Goal: Navigation & Orientation: Find specific page/section

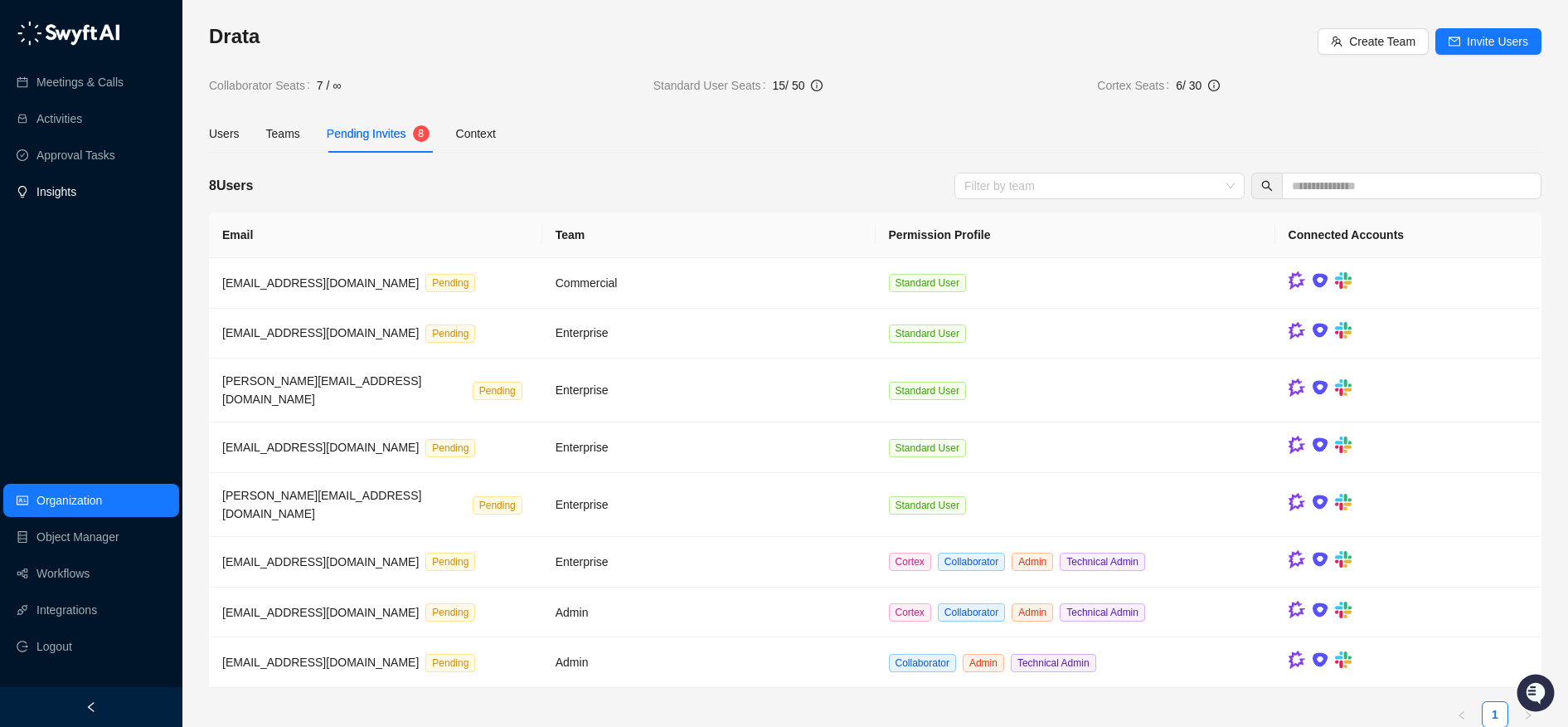
scroll to position [4, 0]
click at [68, 95] on link "Meetings & Calls" at bounding box center [80, 82] width 88 height 33
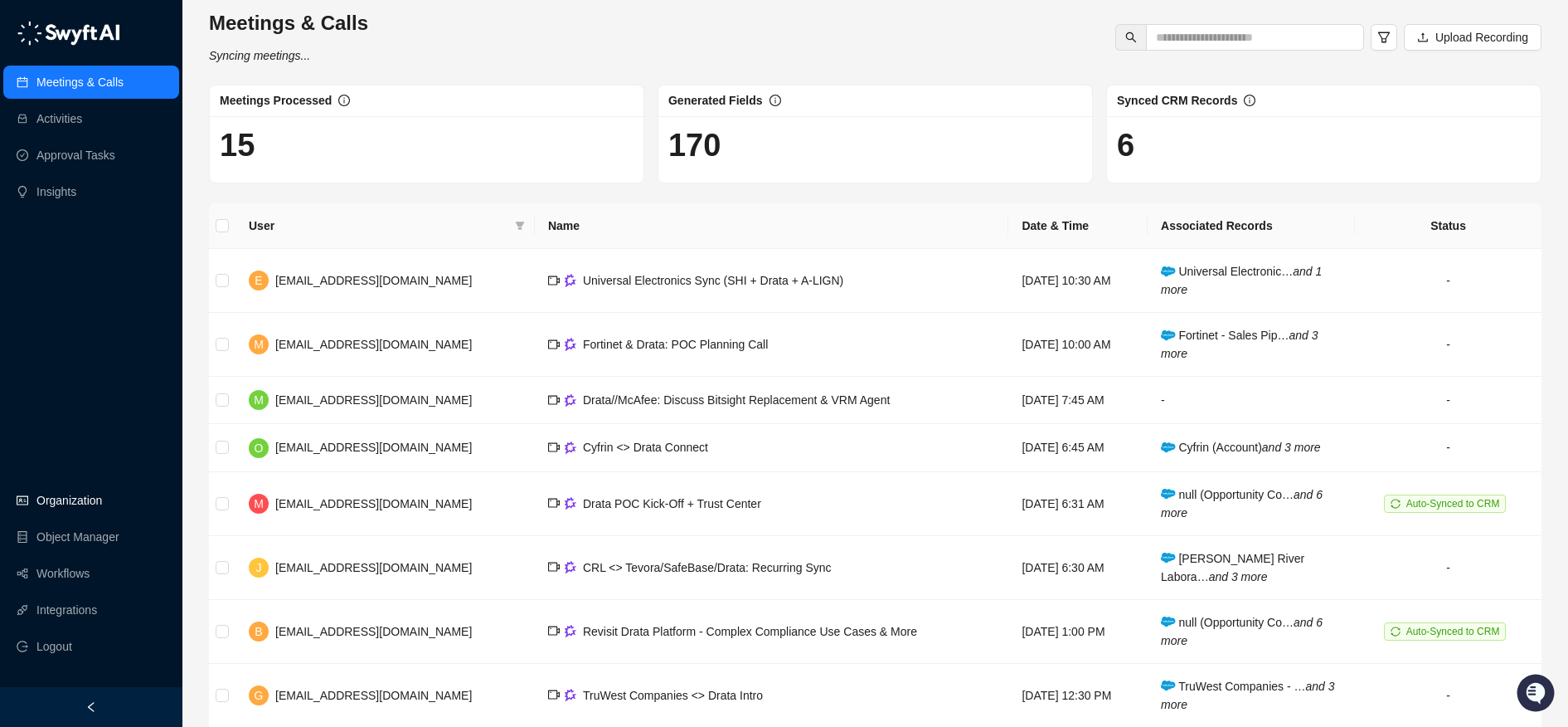
click at [99, 493] on link "Organization" at bounding box center [69, 500] width 66 height 33
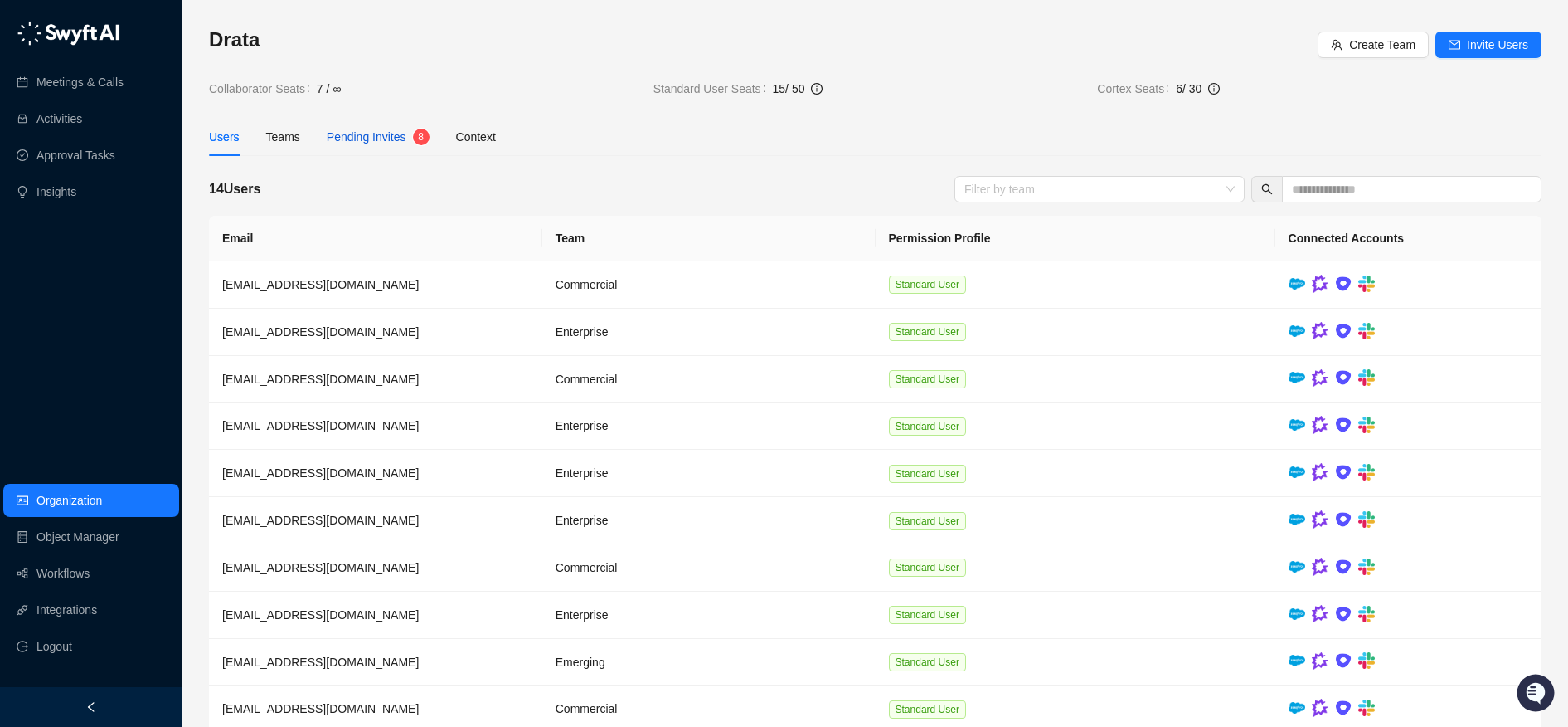
click at [362, 133] on span "Pending Invites" at bounding box center [366, 137] width 79 height 14
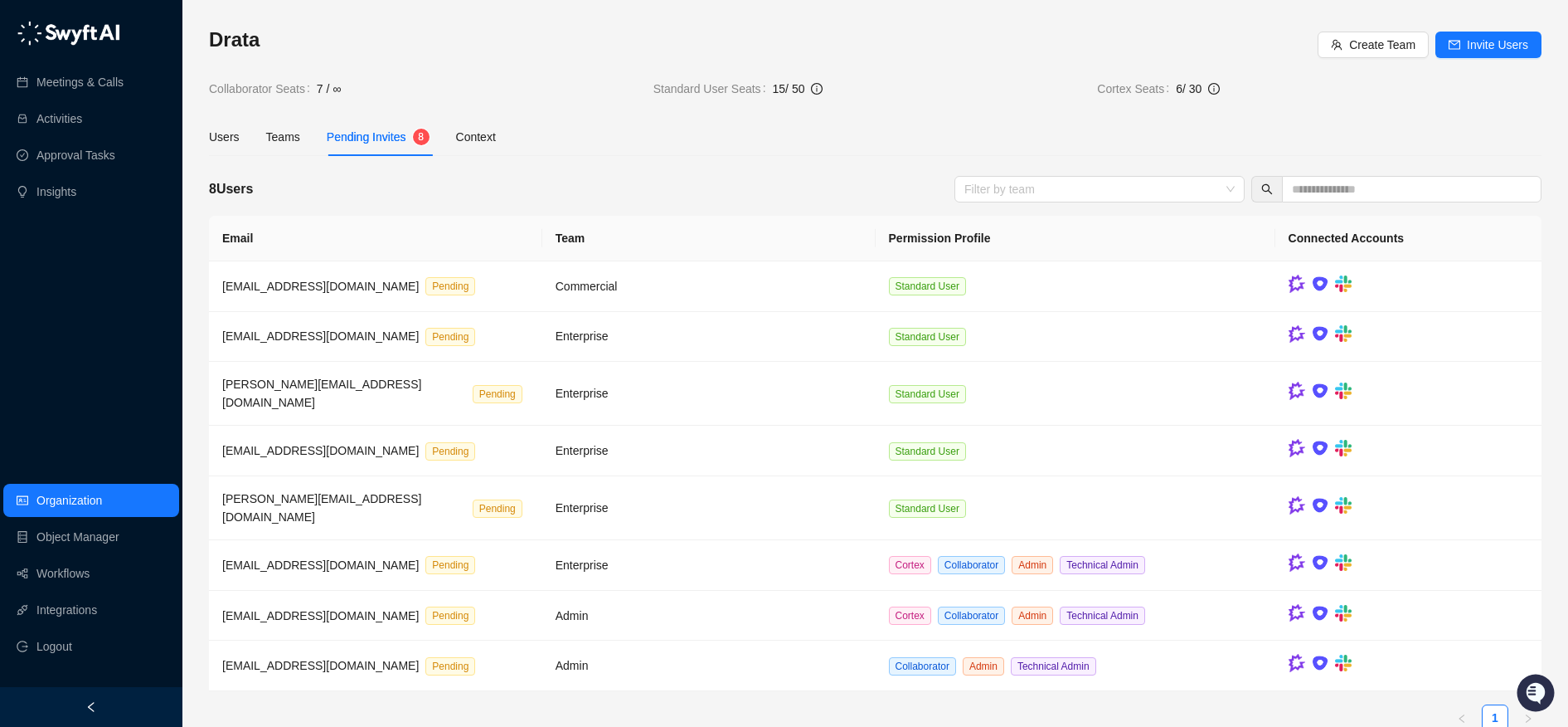
click at [92, 478] on div "Meetings & Calls Activities Approval Tasks Insights Organization Object Manager…" at bounding box center [91, 343] width 182 height 687
click at [85, 540] on link "Object Manager" at bounding box center [77, 536] width 83 height 33
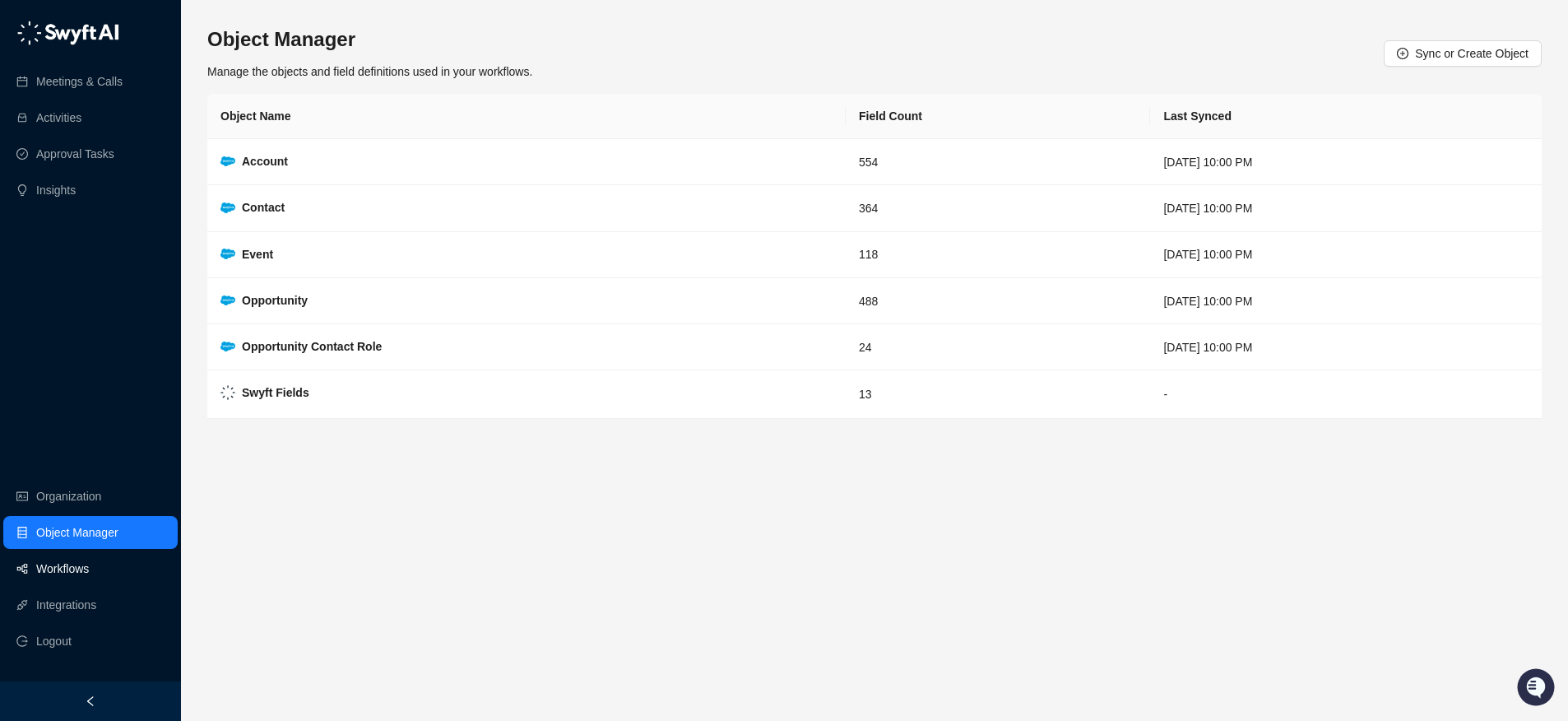
click at [80, 572] on link "Workflows" at bounding box center [62, 568] width 52 height 33
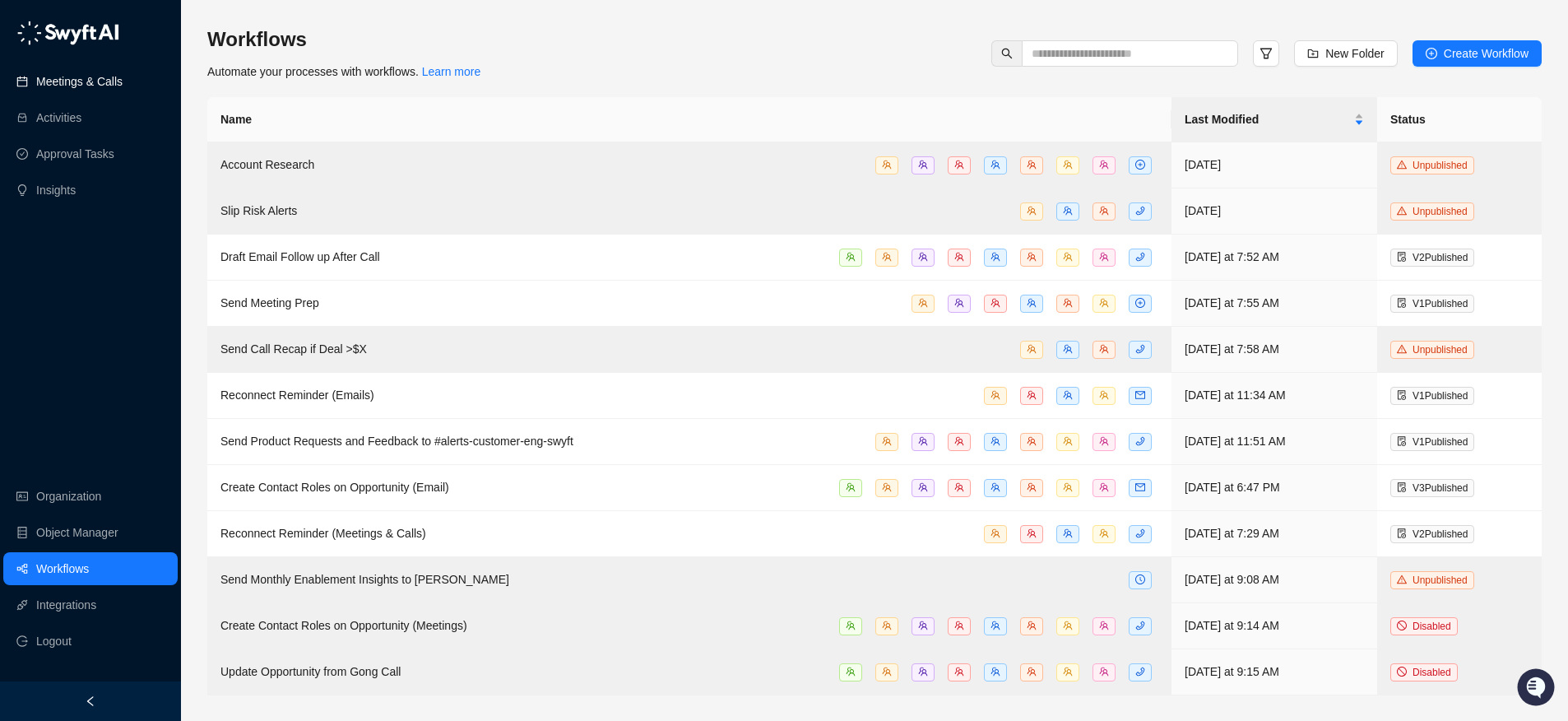
click at [123, 81] on link "Meetings & Calls" at bounding box center [80, 81] width 87 height 33
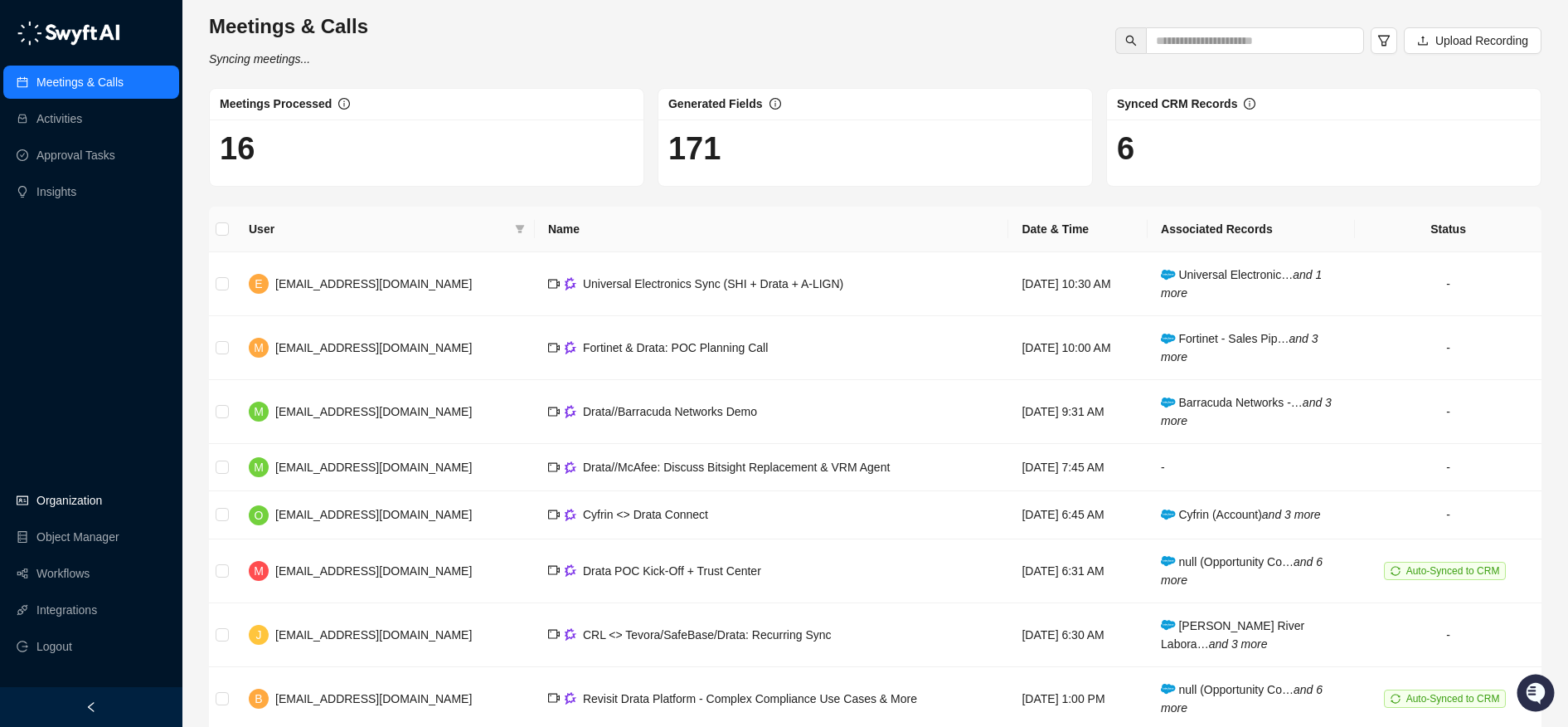
click at [91, 488] on link "Organization" at bounding box center [69, 500] width 66 height 33
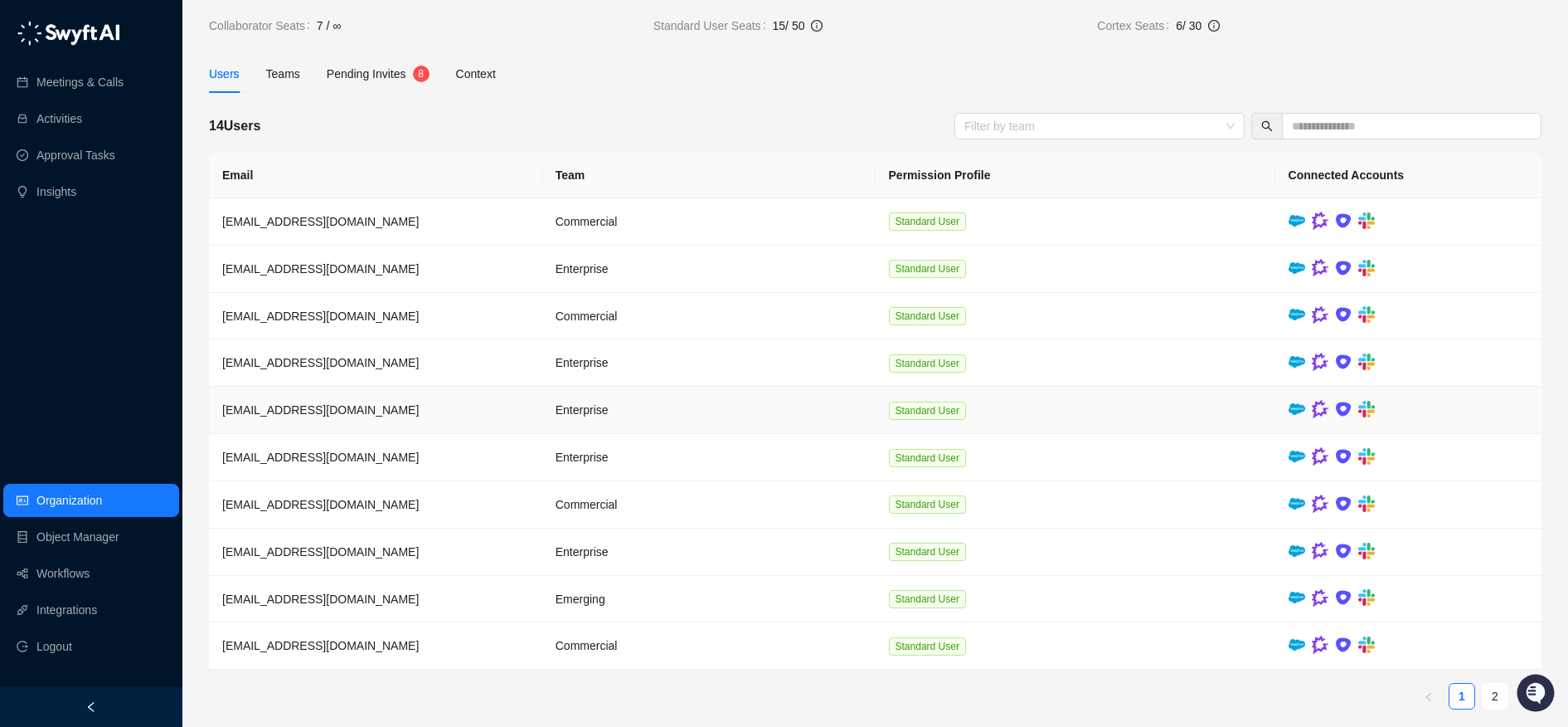
scroll to position [72, 0]
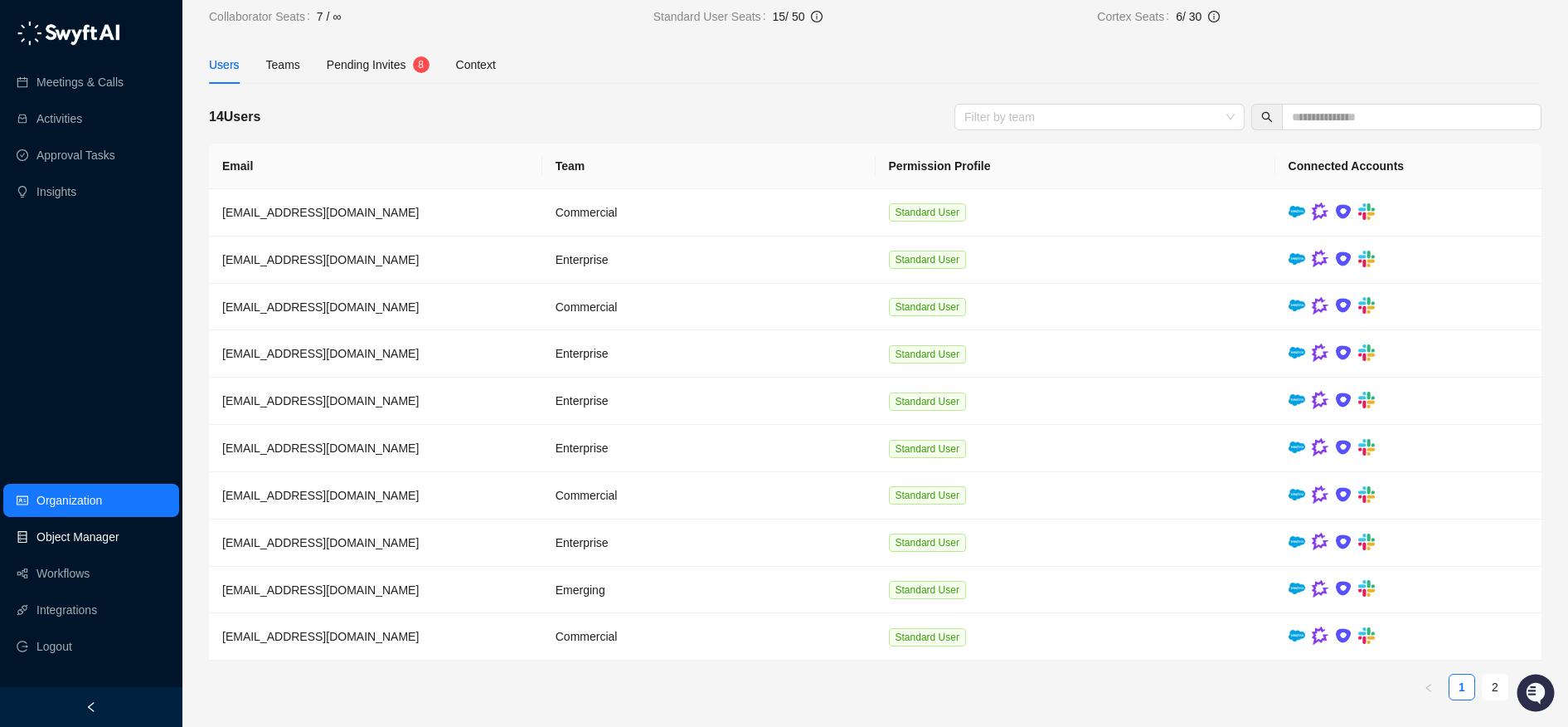
click at [88, 532] on link "Object Manager" at bounding box center [77, 536] width 83 height 33
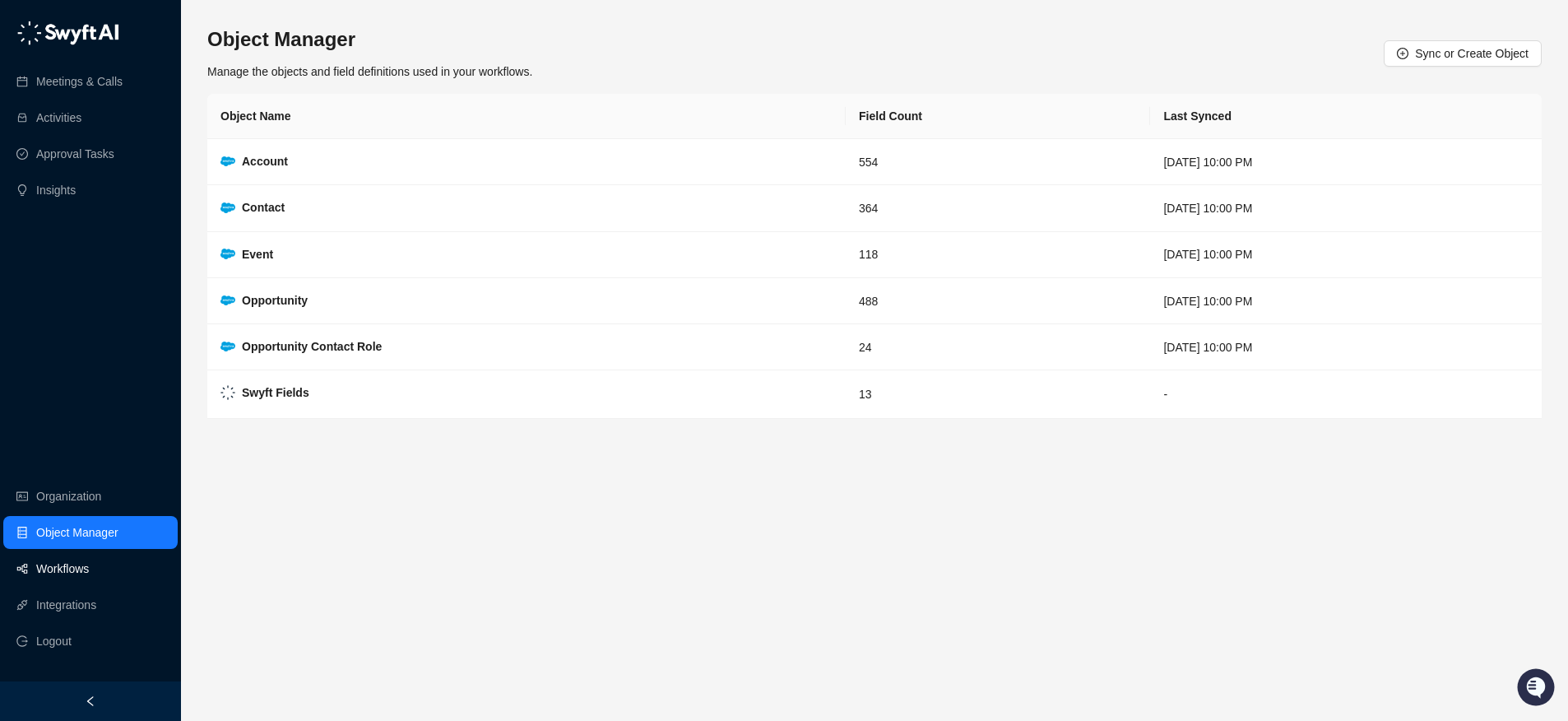
click at [77, 583] on link "Workflows" at bounding box center [62, 568] width 52 height 33
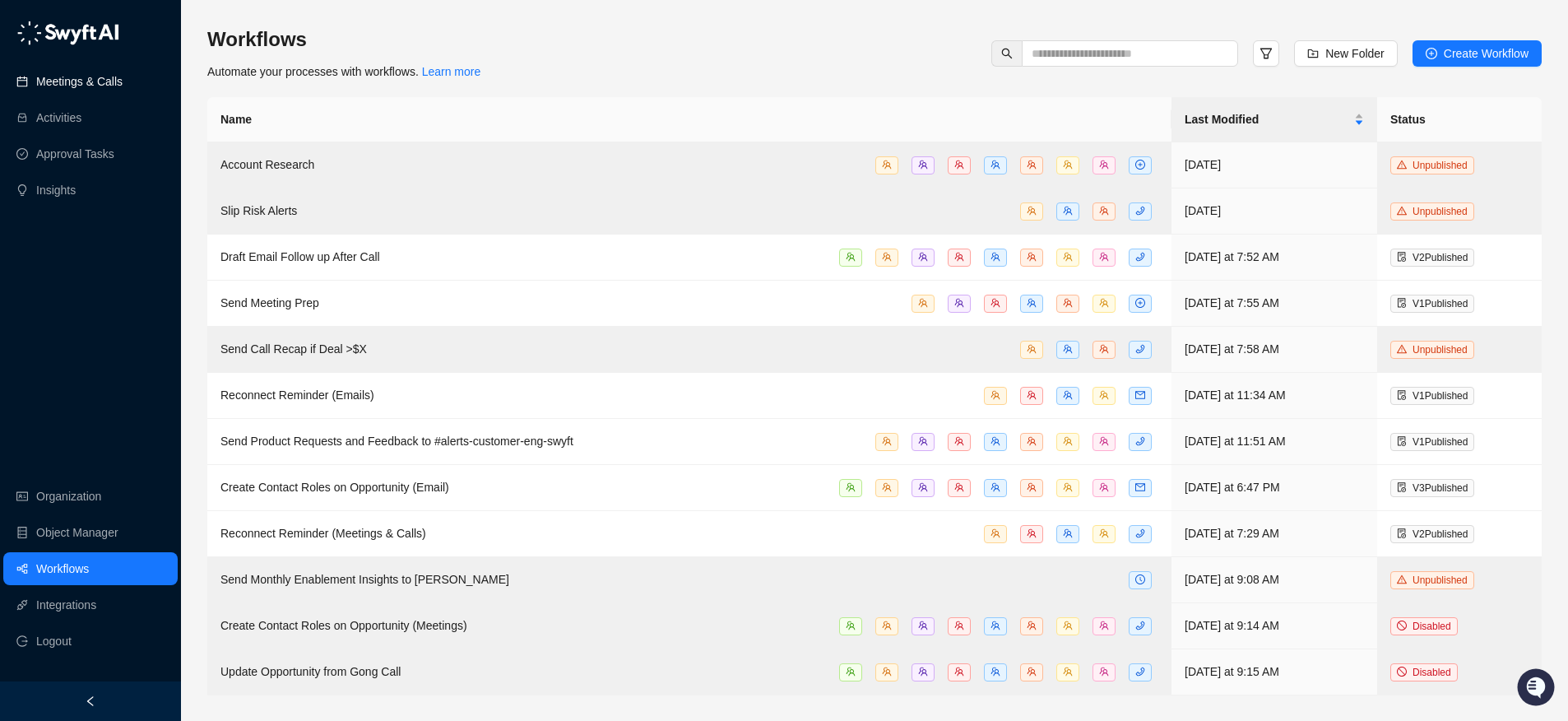
click at [45, 83] on link "Meetings & Calls" at bounding box center [80, 81] width 87 height 33
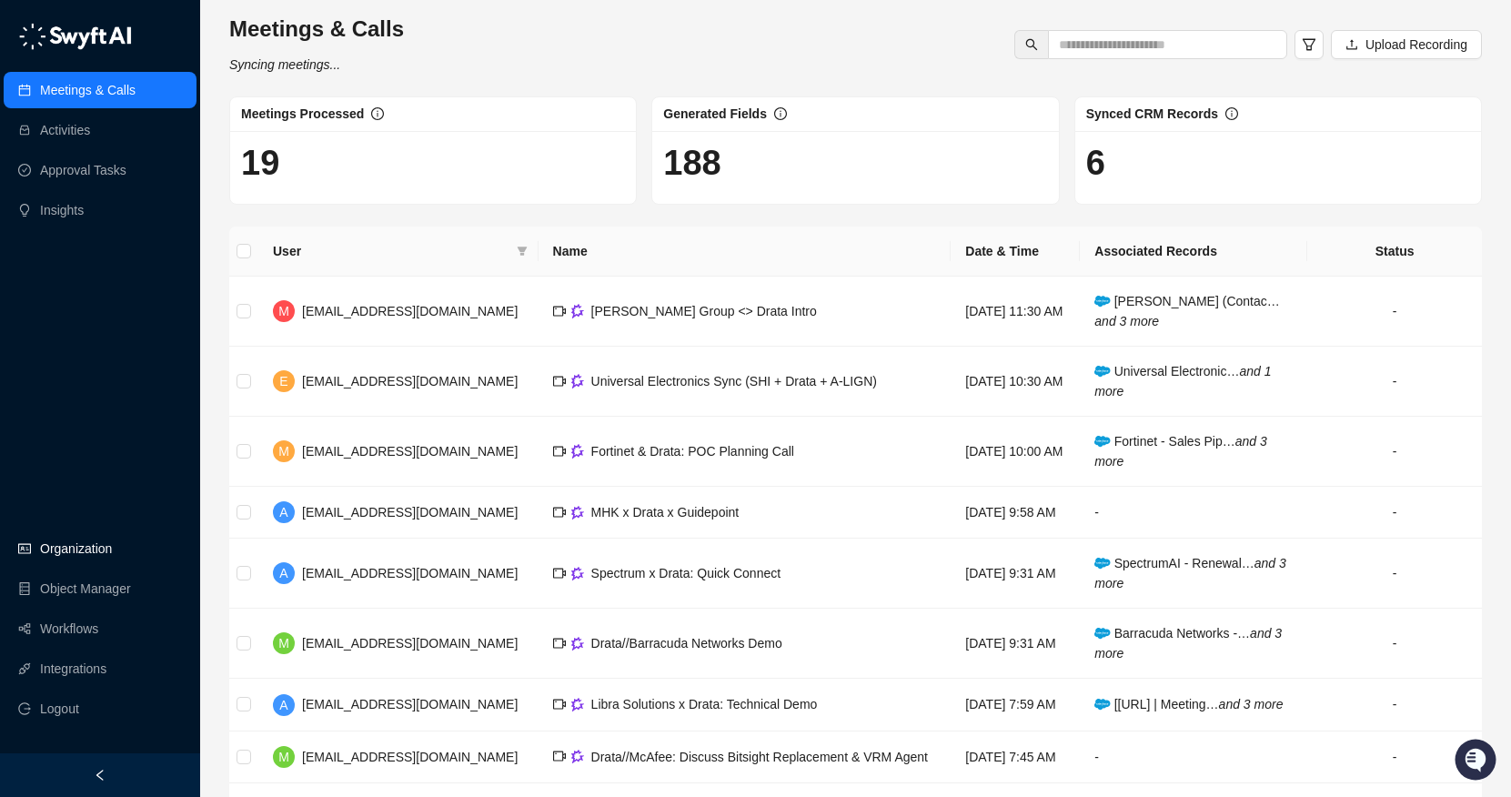
click at [71, 546] on link "Organization" at bounding box center [76, 548] width 72 height 36
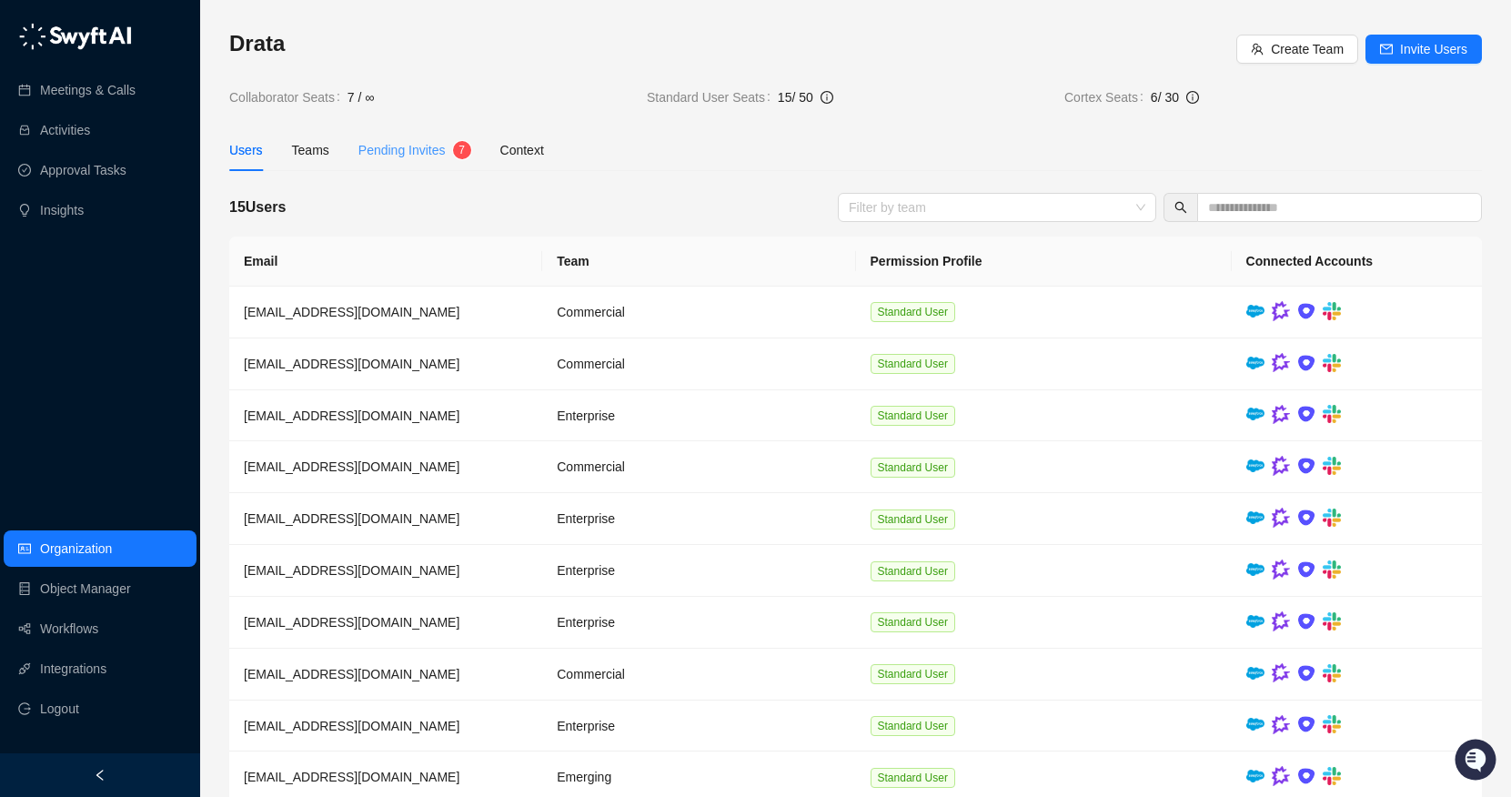
click at [428, 135] on div "Pending Invites 7" at bounding box center [414, 150] width 113 height 42
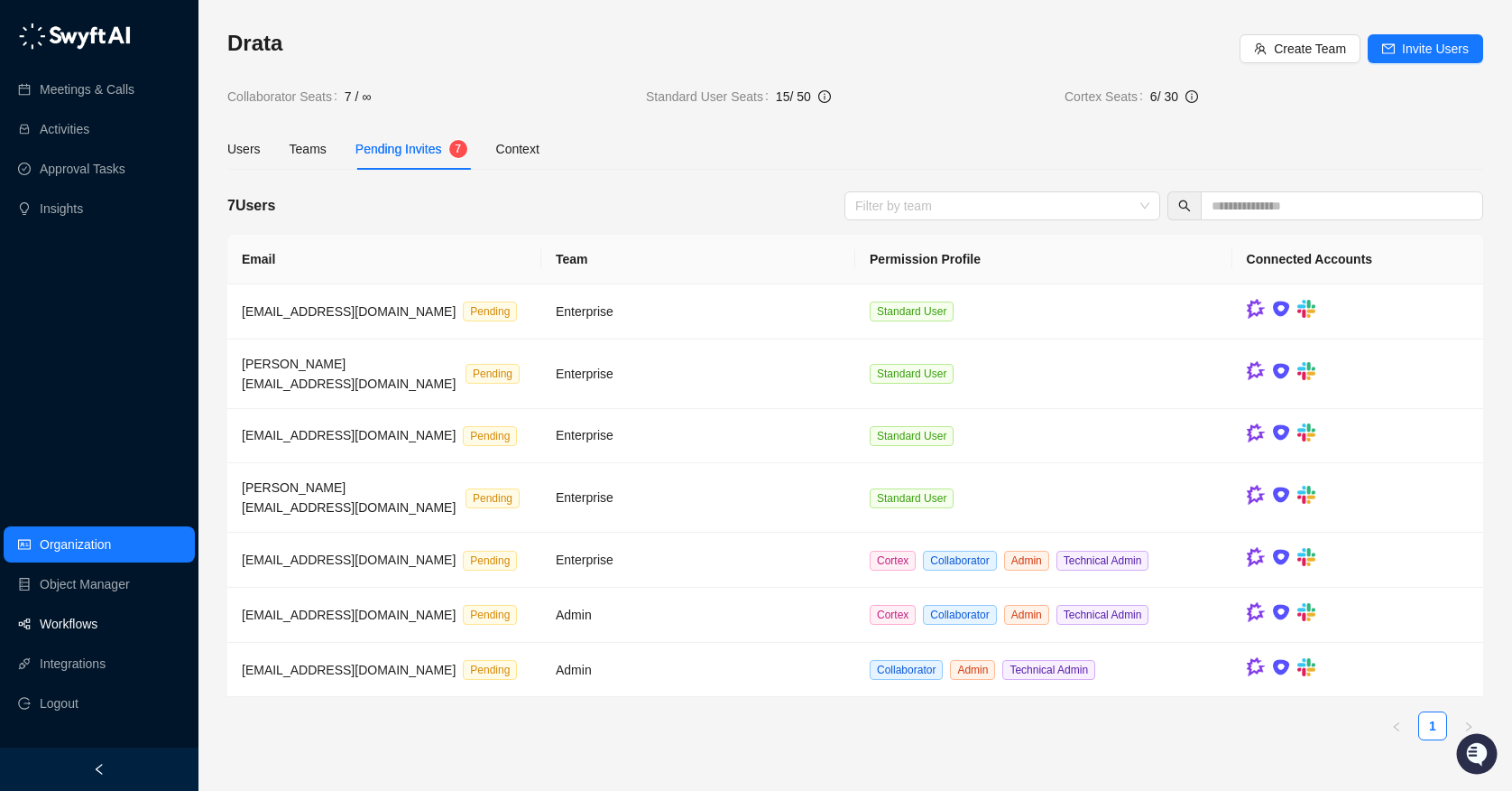
click at [65, 620] on link "Workflows" at bounding box center [68, 623] width 58 height 36
